Goal: Task Accomplishment & Management: Manage account settings

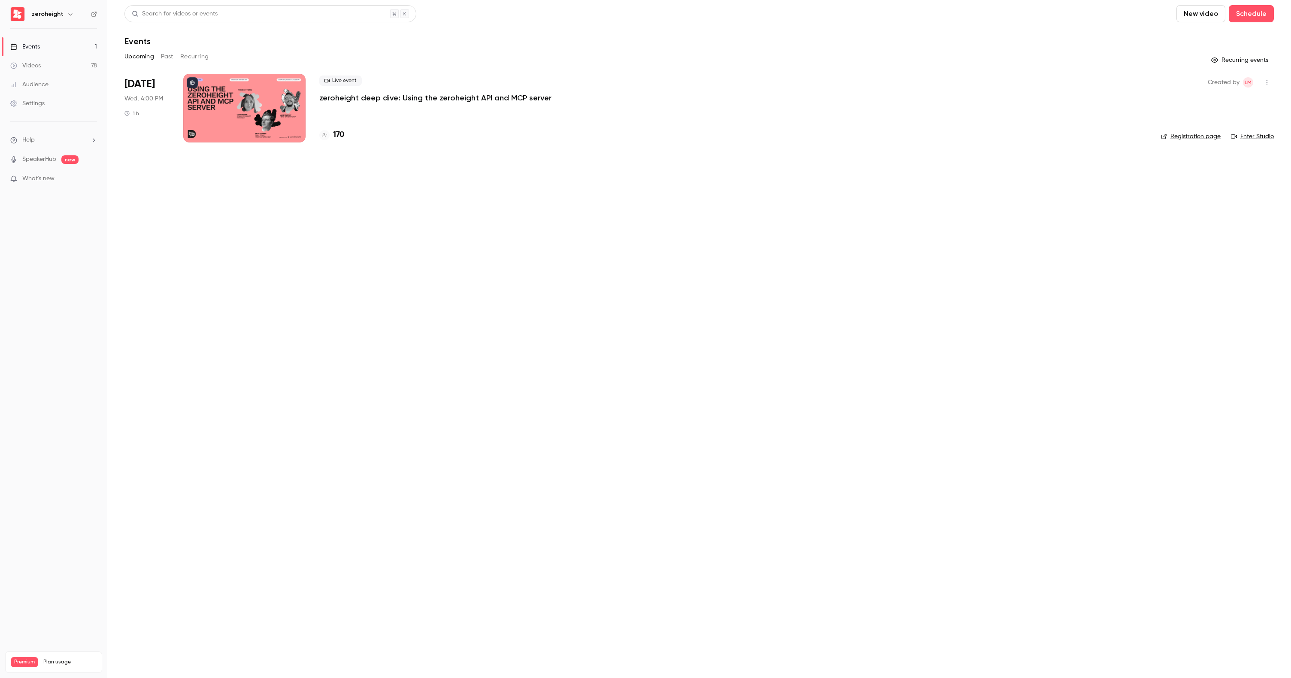
click at [263, 94] on div at bounding box center [244, 108] width 122 height 69
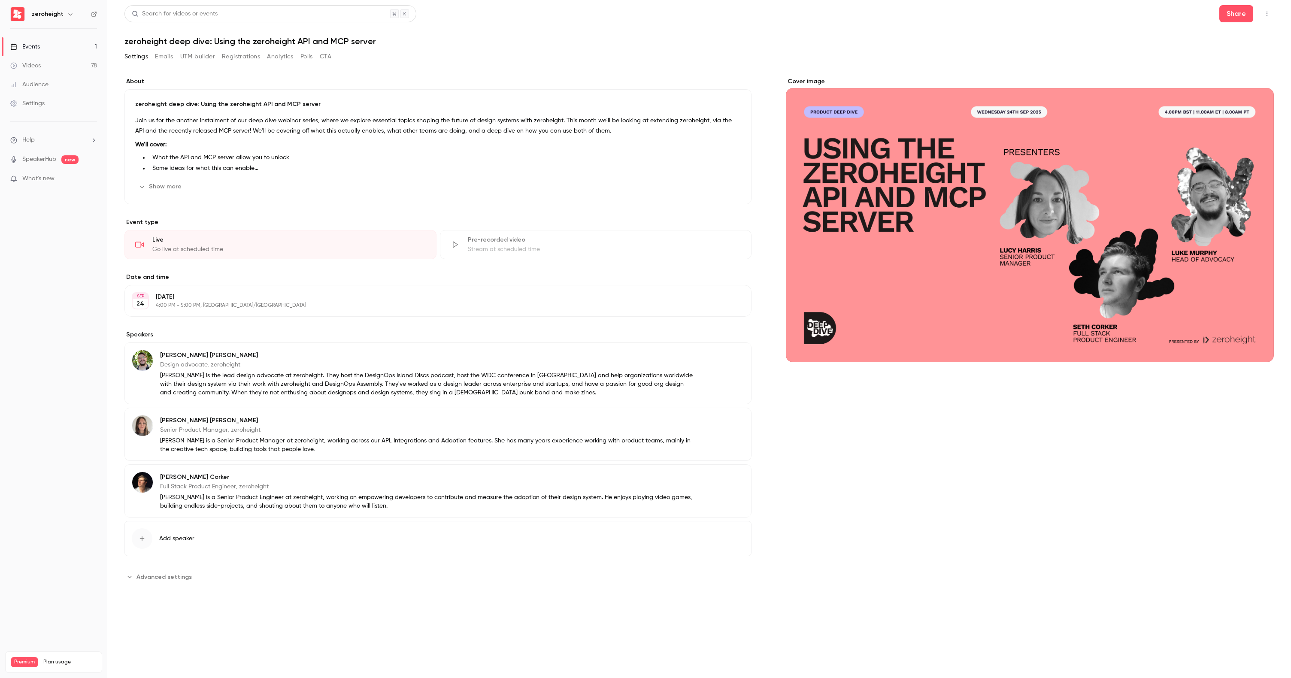
click at [166, 186] on button "Show more" at bounding box center [161, 187] width 52 height 14
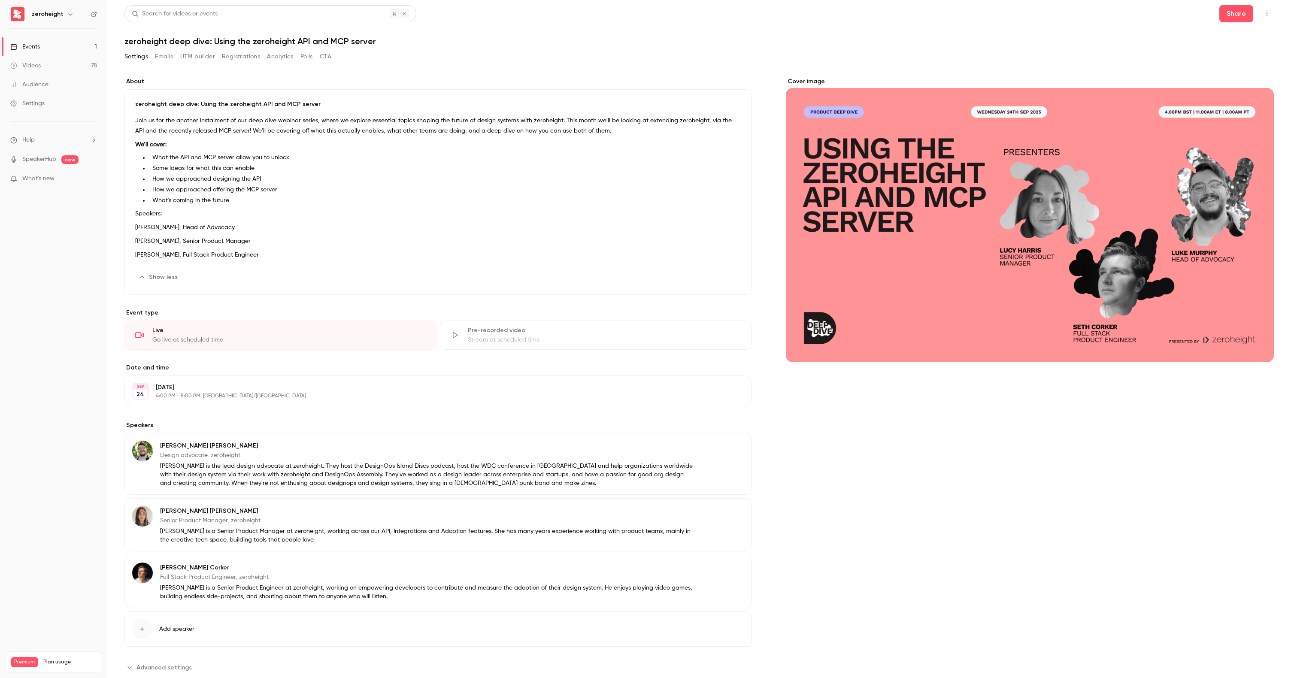
click at [252, 56] on button "Registrations" at bounding box center [241, 57] width 38 height 14
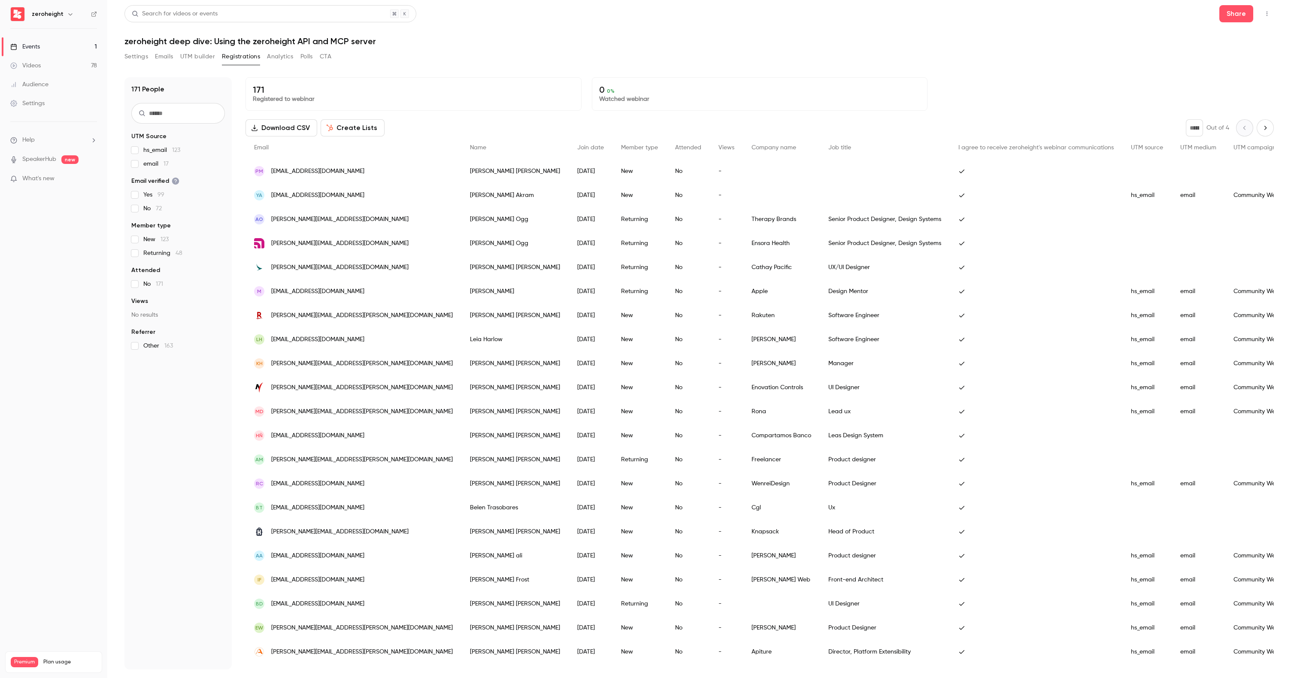
click at [331, 56] on button "CTA" at bounding box center [326, 57] width 12 height 14
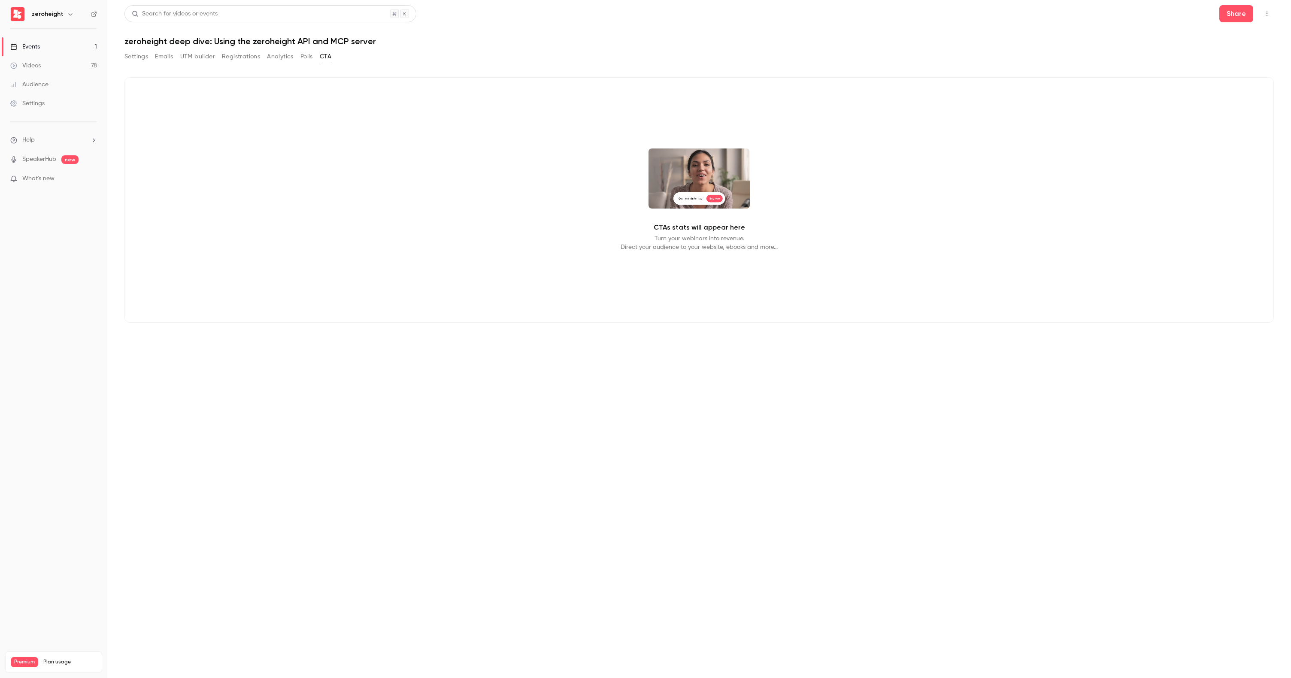
click at [304, 55] on button "Polls" at bounding box center [306, 57] width 12 height 14
click at [279, 60] on button "Analytics" at bounding box center [280, 57] width 27 height 14
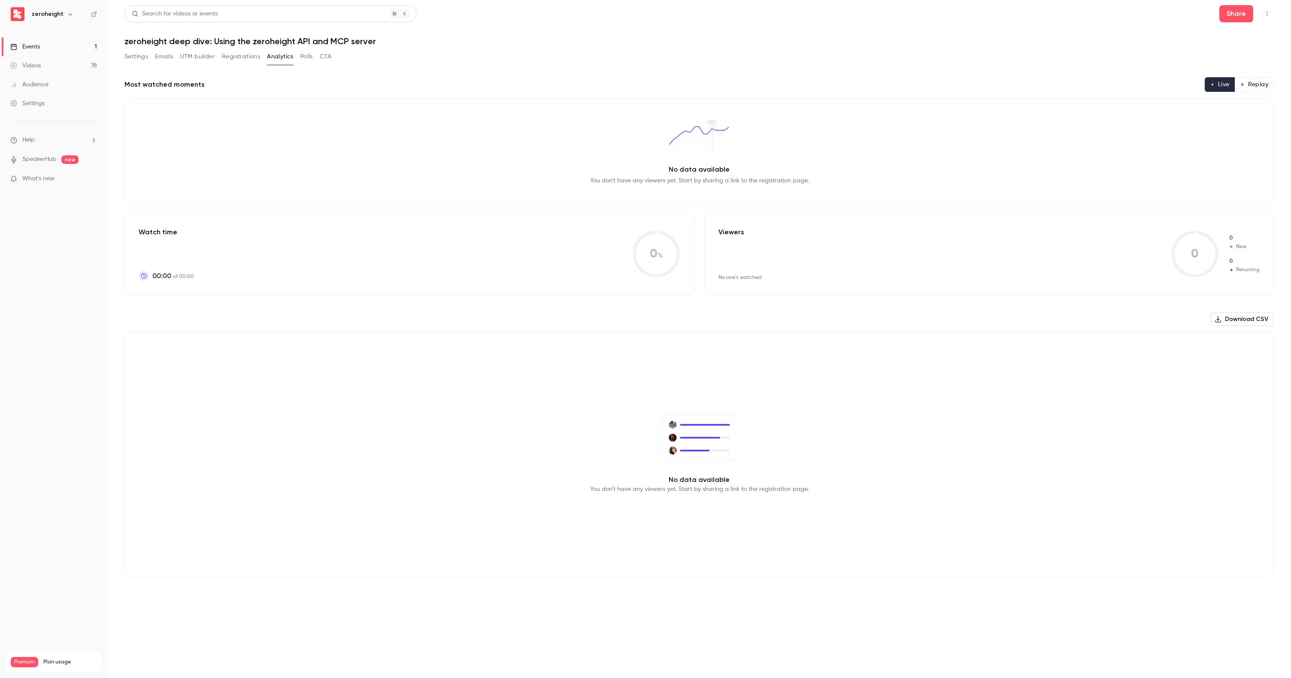
click at [233, 57] on button "Registrations" at bounding box center [241, 57] width 38 height 14
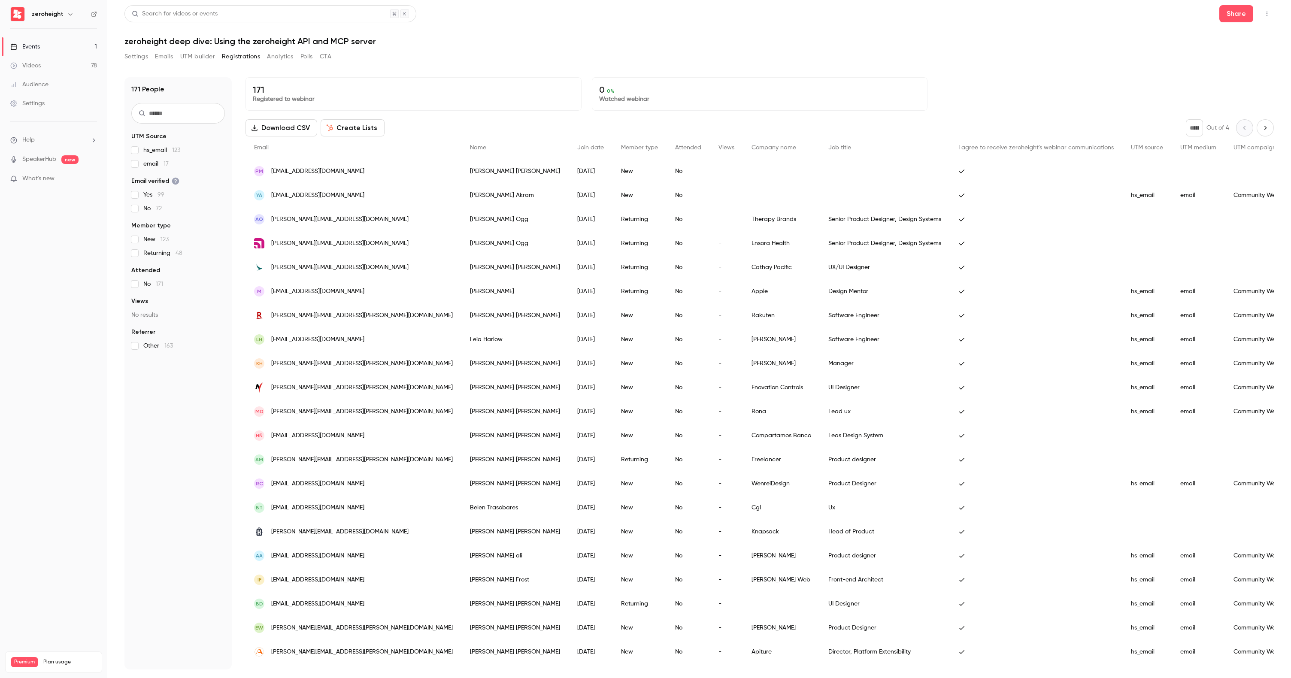
click at [203, 54] on button "UTM builder" at bounding box center [197, 57] width 35 height 14
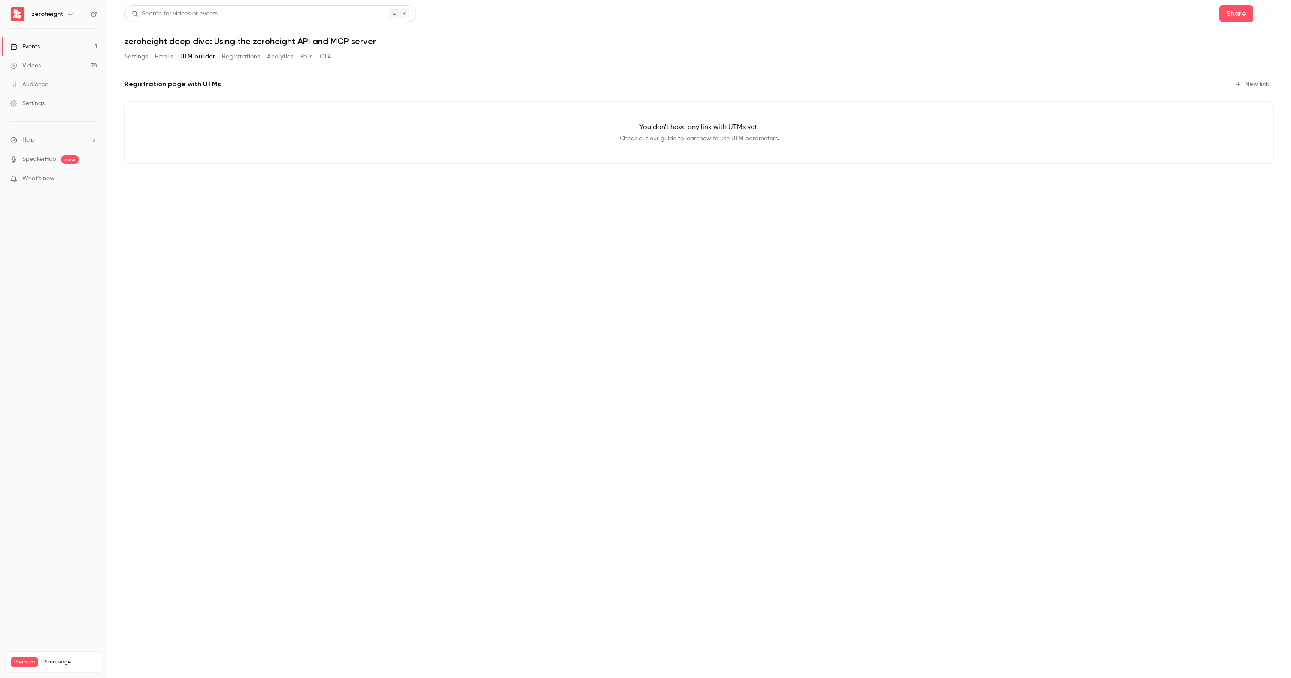
click at [165, 55] on button "Emails" at bounding box center [164, 57] width 18 height 14
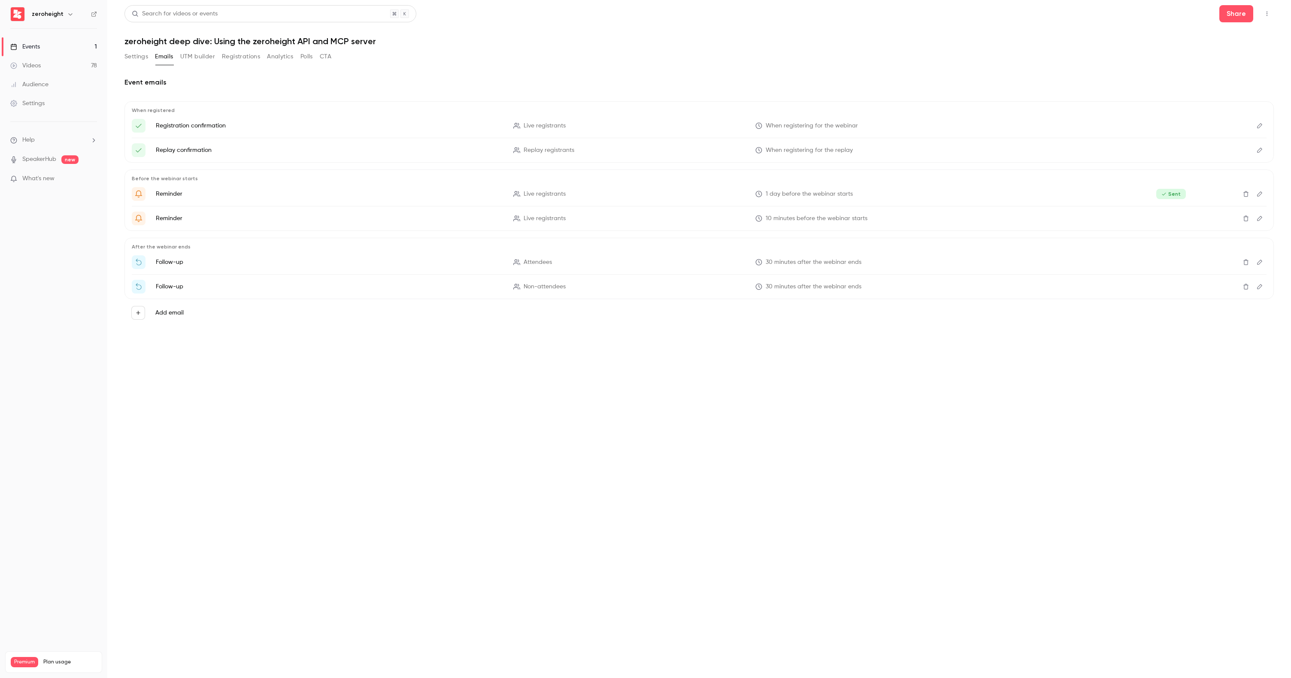
click at [143, 56] on button "Settings" at bounding box center [136, 57] width 24 height 14
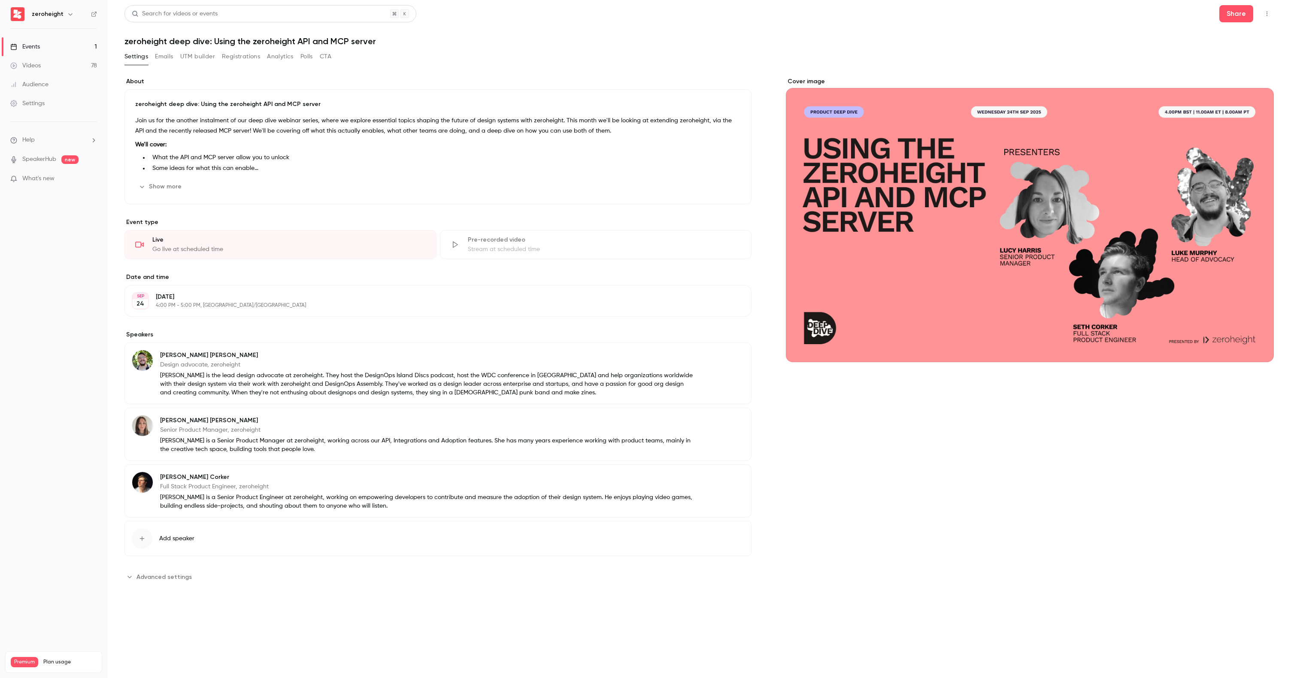
click at [150, 576] on span "Advanced settings" at bounding box center [164, 577] width 55 height 9
click at [1235, 10] on button "Share" at bounding box center [1237, 13] width 34 height 17
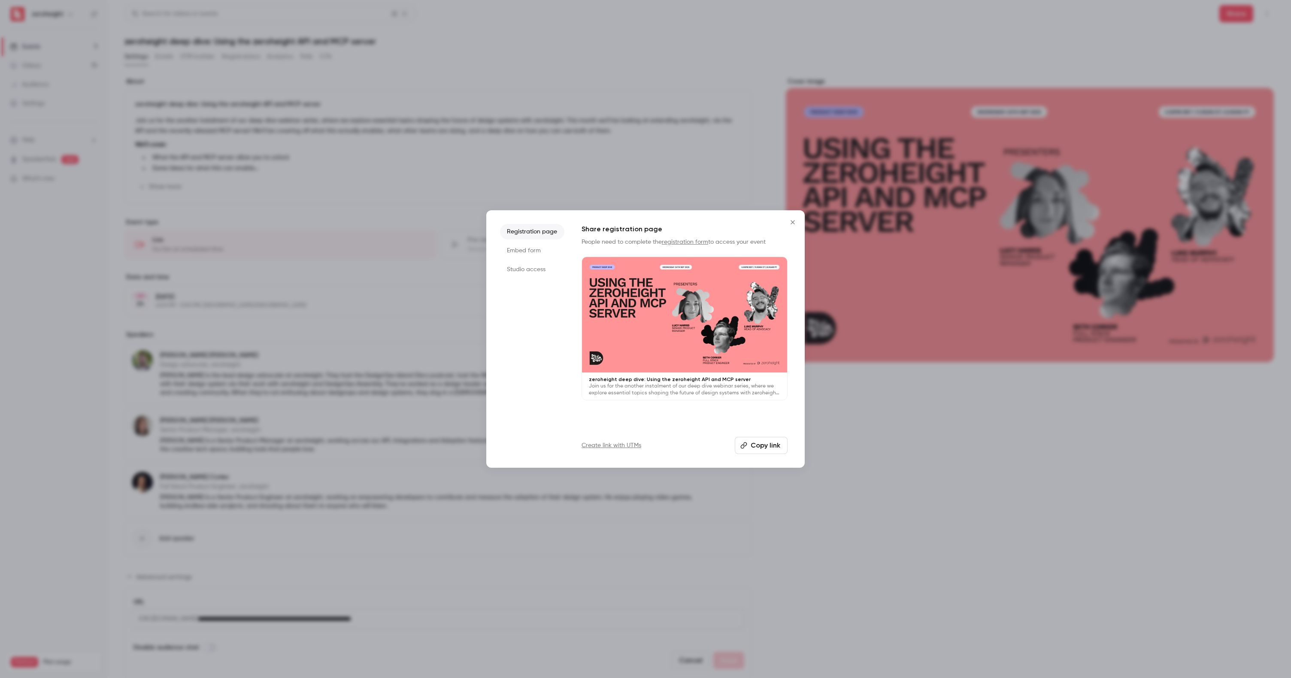
click at [538, 268] on li "Studio access" at bounding box center [532, 269] width 64 height 15
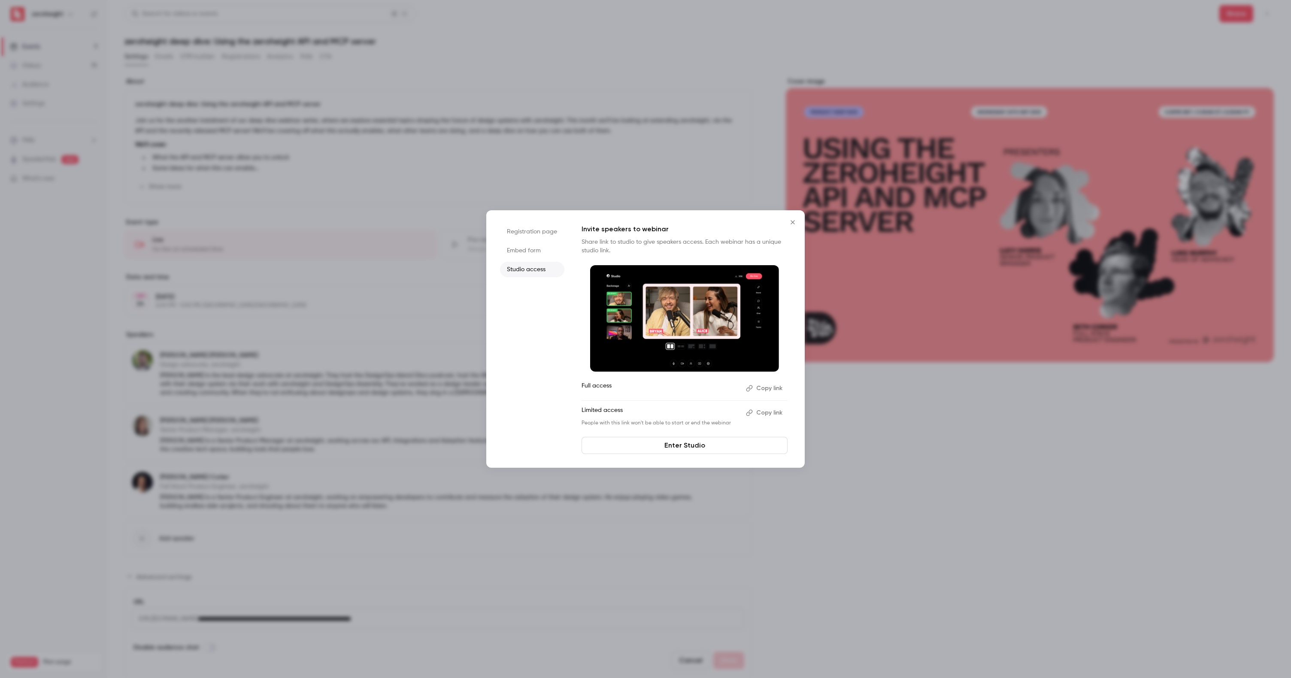
click at [536, 252] on li "Embed form" at bounding box center [532, 250] width 64 height 15
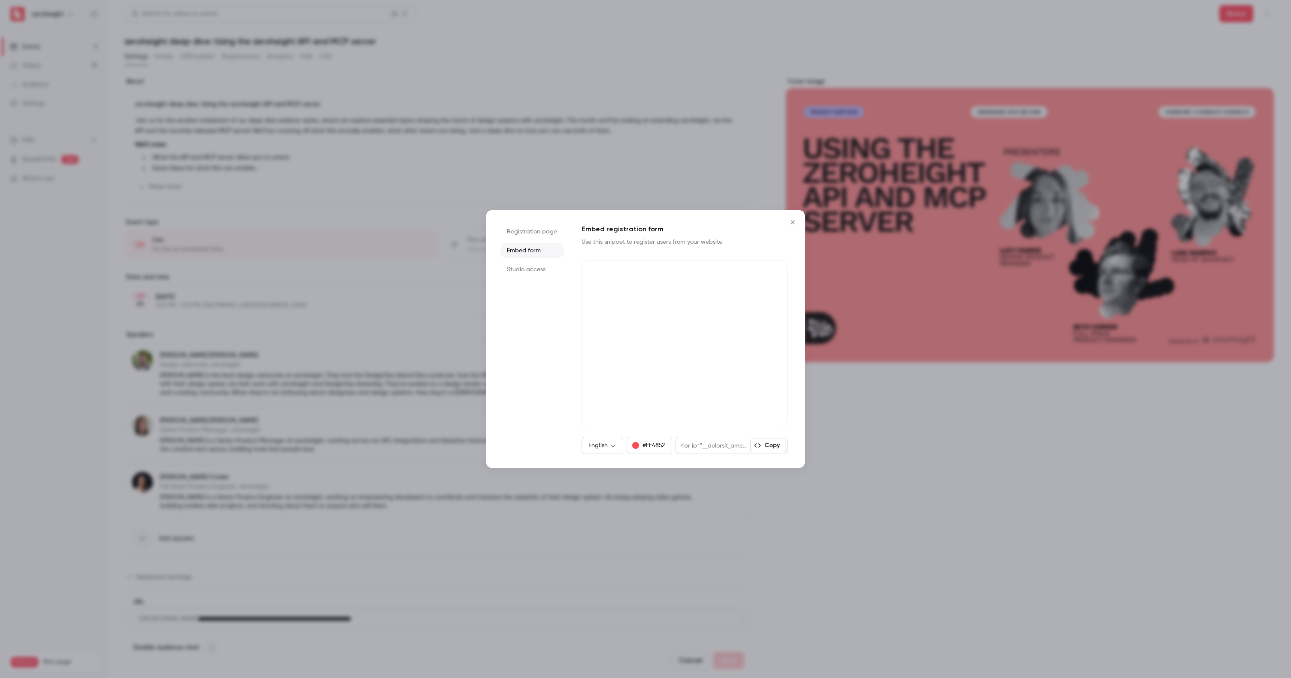
click at [537, 231] on li "Registration page" at bounding box center [532, 231] width 64 height 15
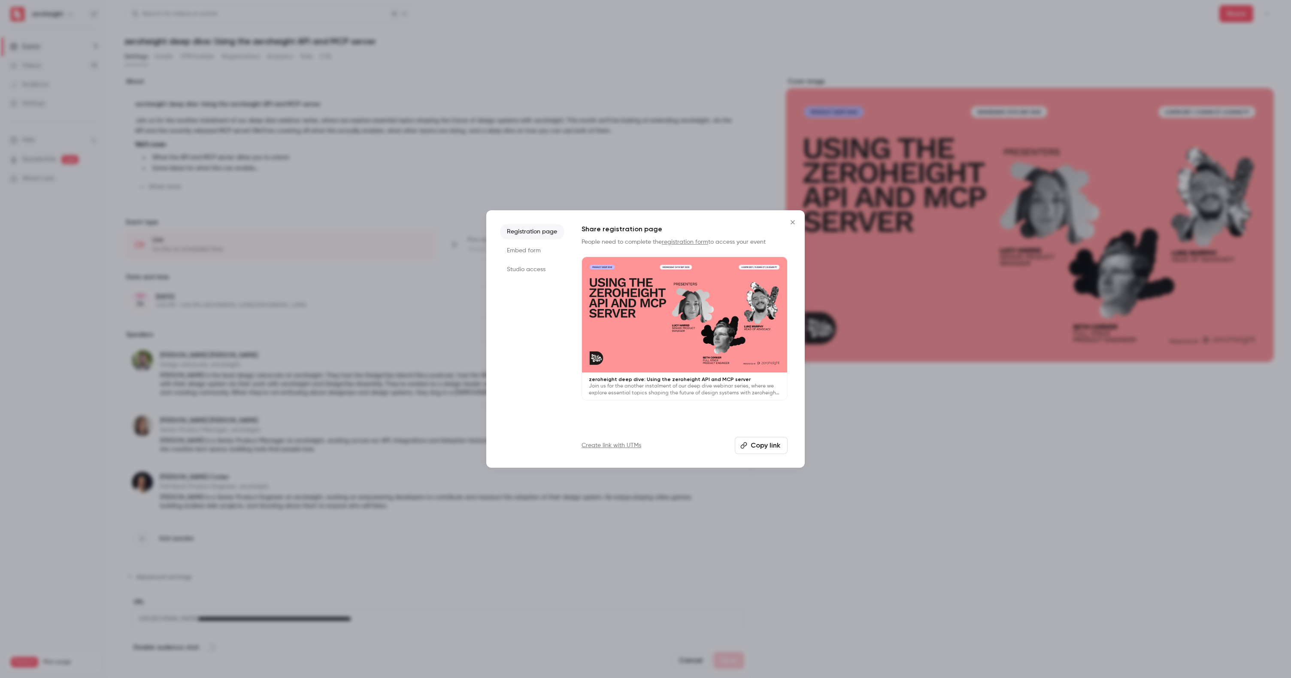
click at [527, 268] on li "Studio access" at bounding box center [532, 269] width 64 height 15
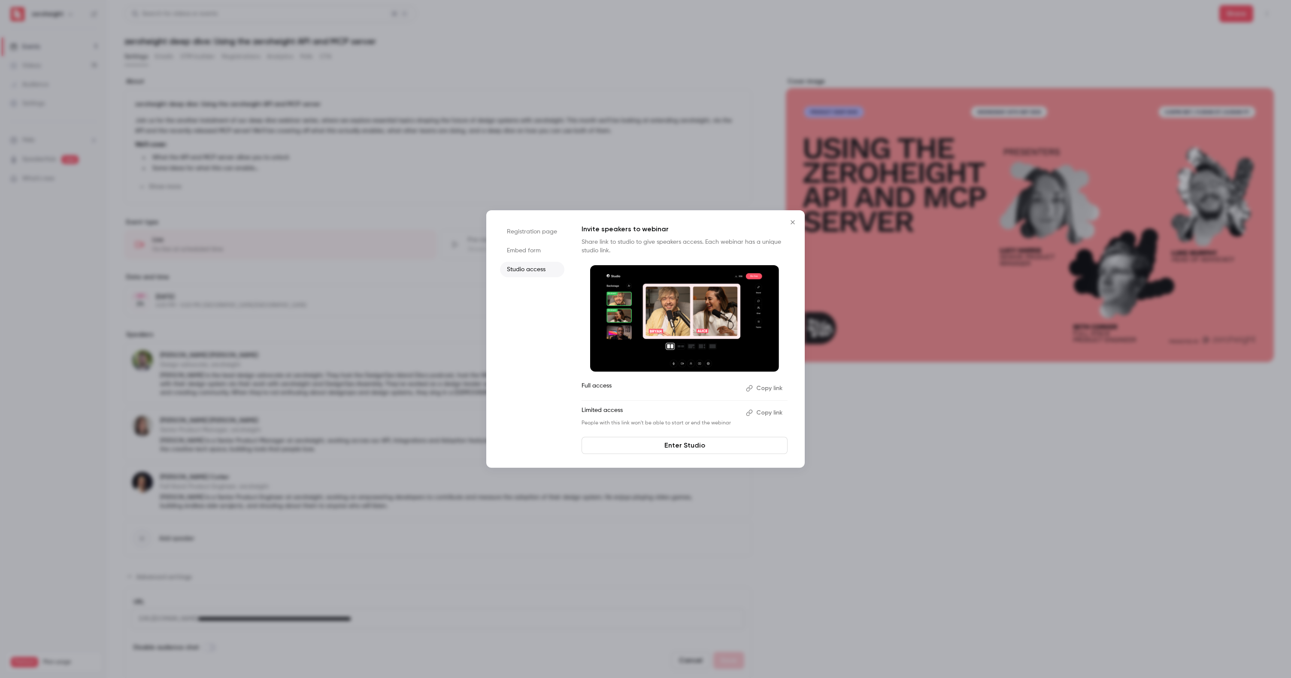
click at [793, 223] on icon "Close" at bounding box center [793, 222] width 10 height 7
